Goal: Information Seeking & Learning: Learn about a topic

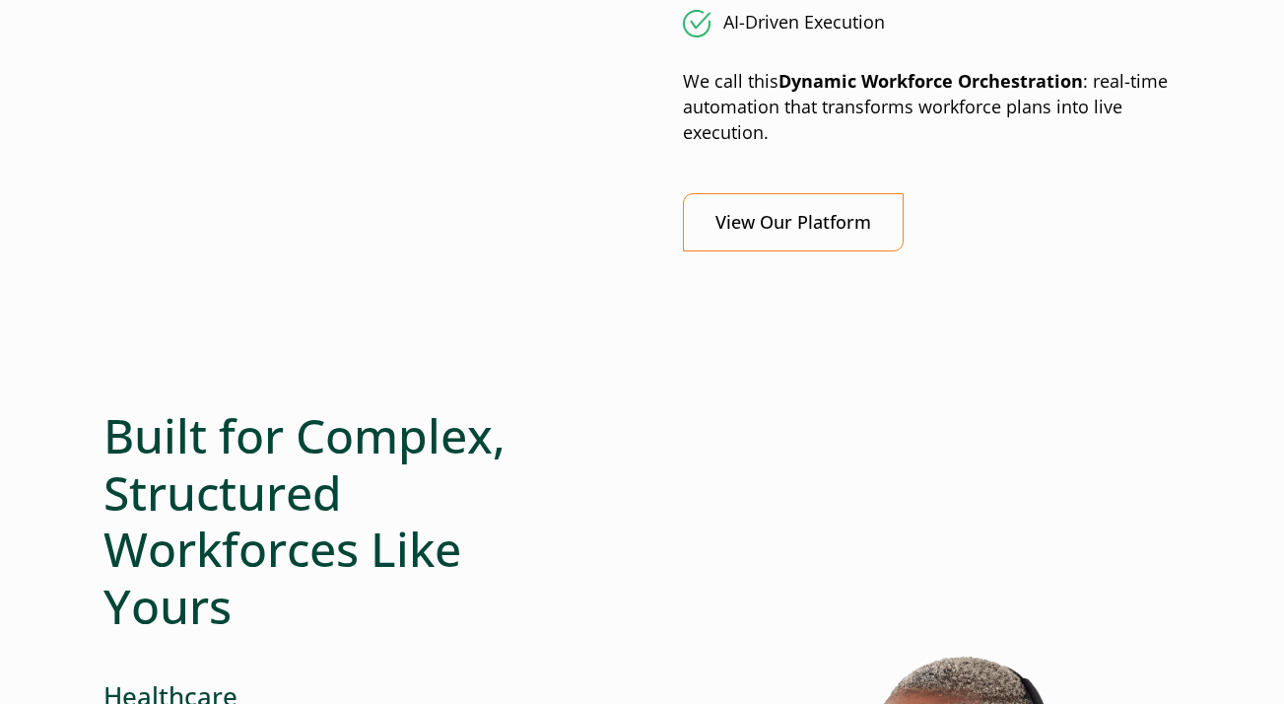
scroll to position [2267, 0]
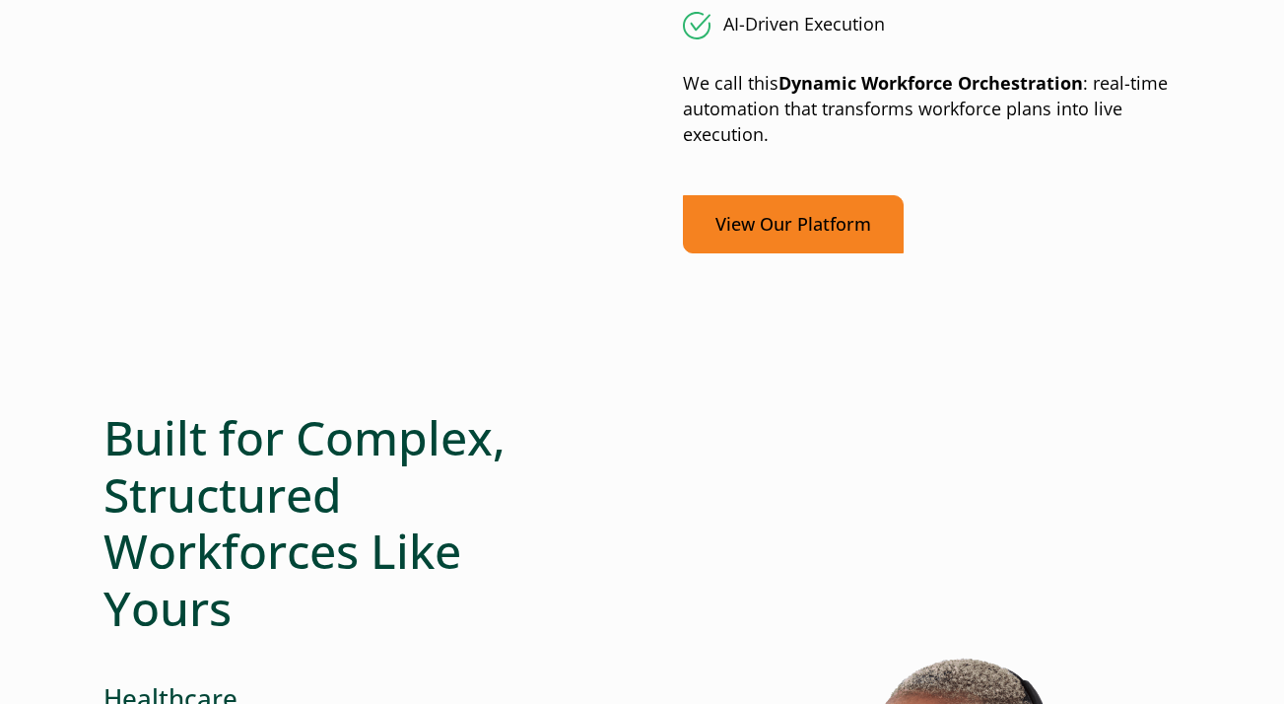
click at [736, 233] on link "View Our Platform" at bounding box center [793, 224] width 221 height 58
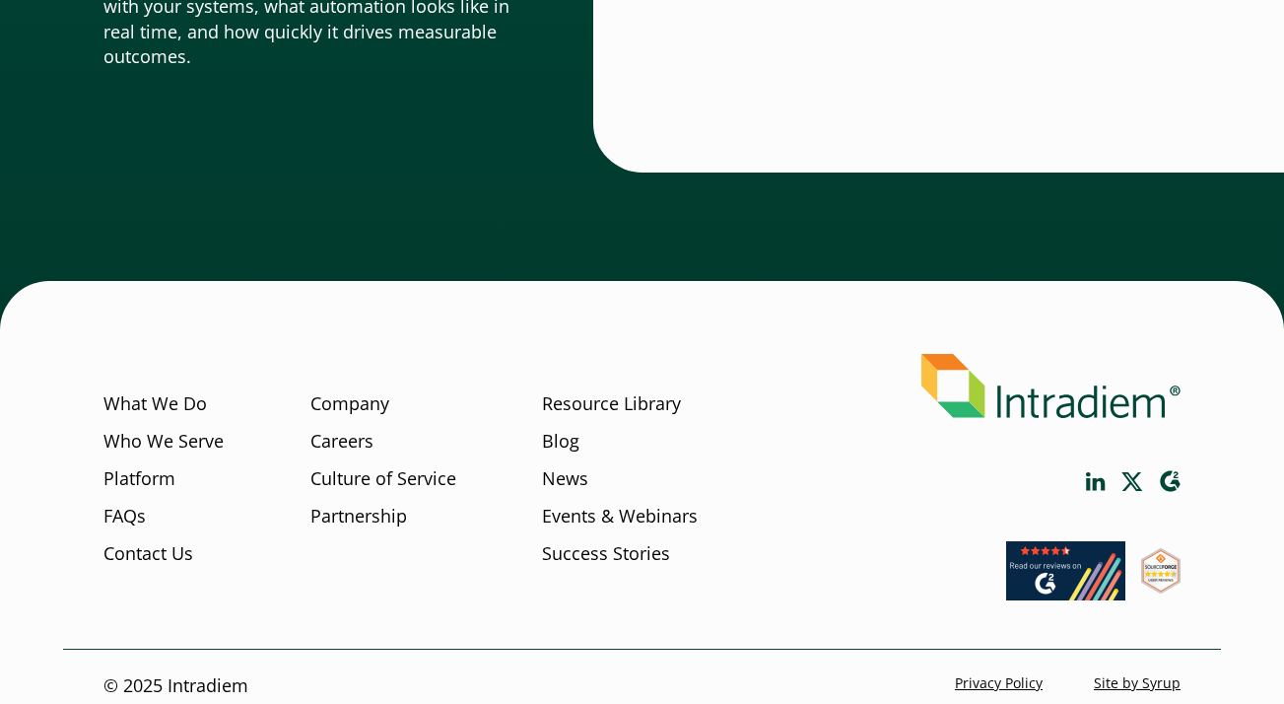
scroll to position [7088, 0]
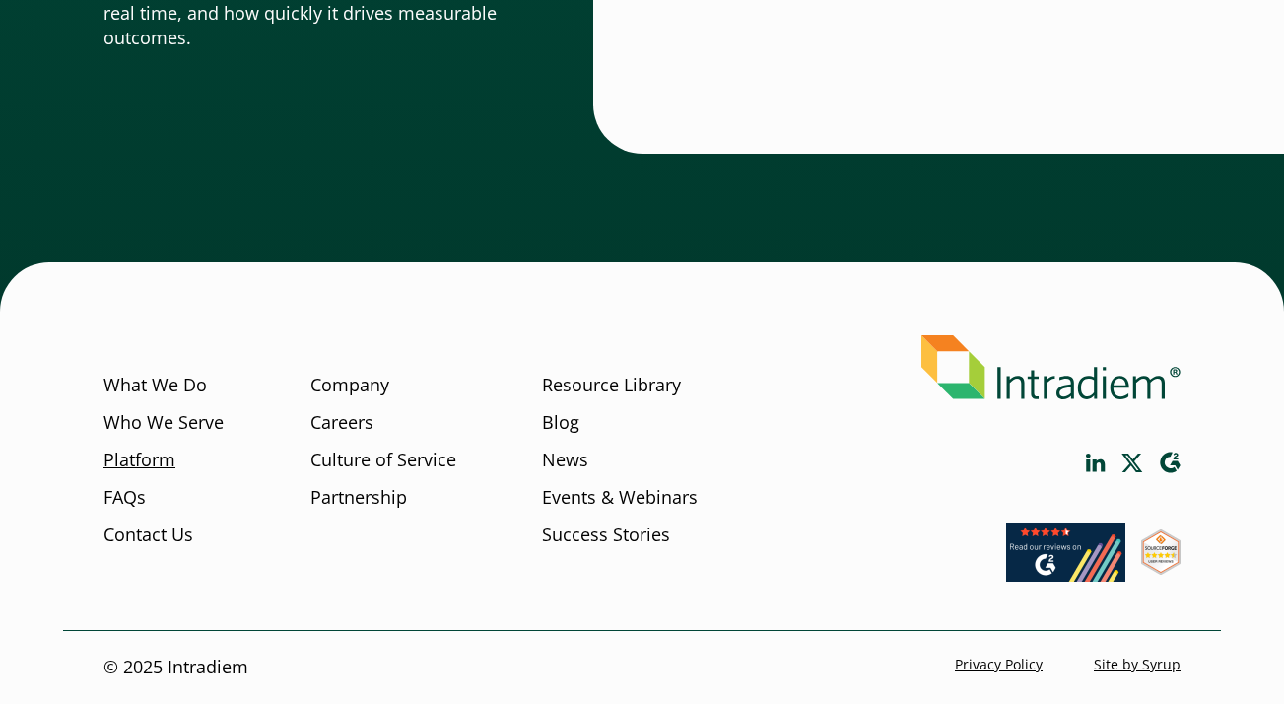
click at [139, 460] on link "Platform" at bounding box center [139, 461] width 72 height 26
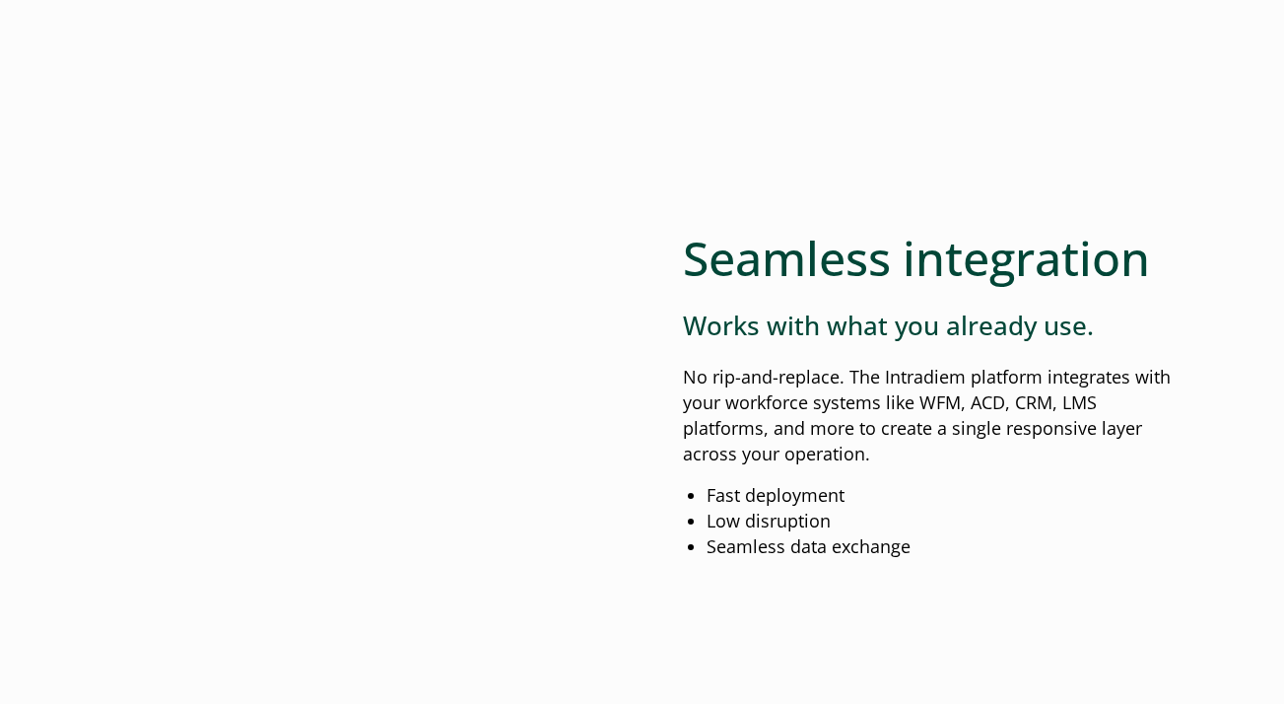
scroll to position [2464, 0]
